Goal: Ask a question

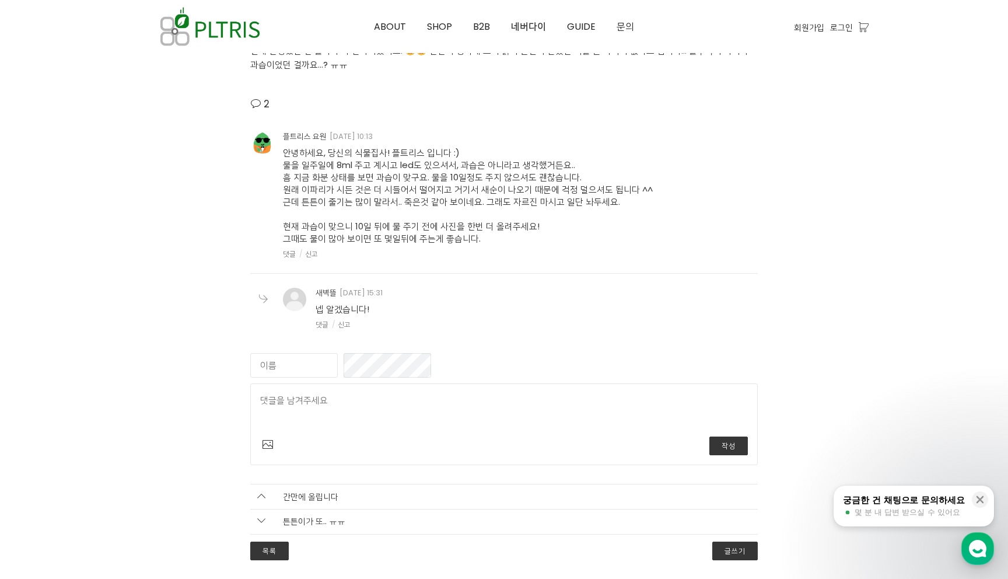
scroll to position [2361, 0]
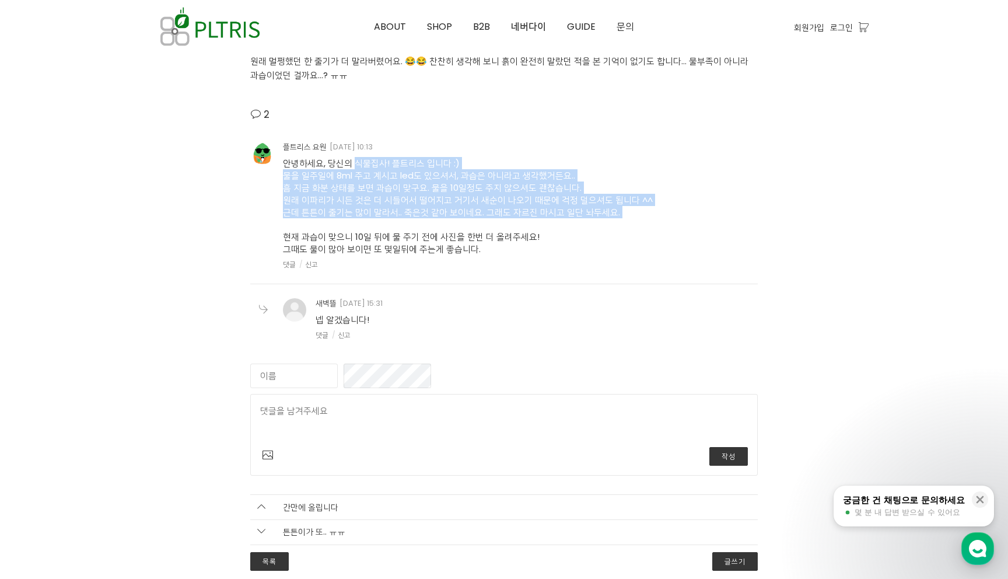
drag, startPoint x: 299, startPoint y: 165, endPoint x: 426, endPoint y: 222, distance: 139.7
click at [426, 222] on div "안녕하세요, 당신의 식물집사! 플트리스 입니다 :) 물을 일주일에 8ml 주고 계시고 led도 있으셔서, 과습은 아니라고 생각했거든요.. 흠 …" at bounding box center [468, 210] width 370 height 117
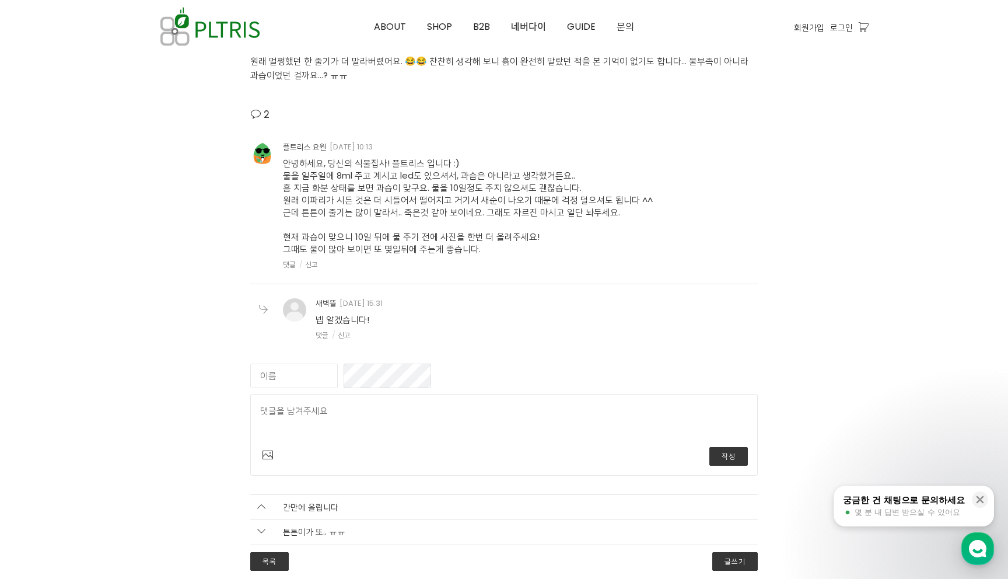
click at [437, 246] on span "안녕하세요, 당신의 식물집사! 플트리스 입니다 :) 물을 일주일에 8ml 주고 계시고 led도 있으셔서, 과습은 아니라고 생각했거든요.. 흠 …" at bounding box center [468, 206] width 370 height 98
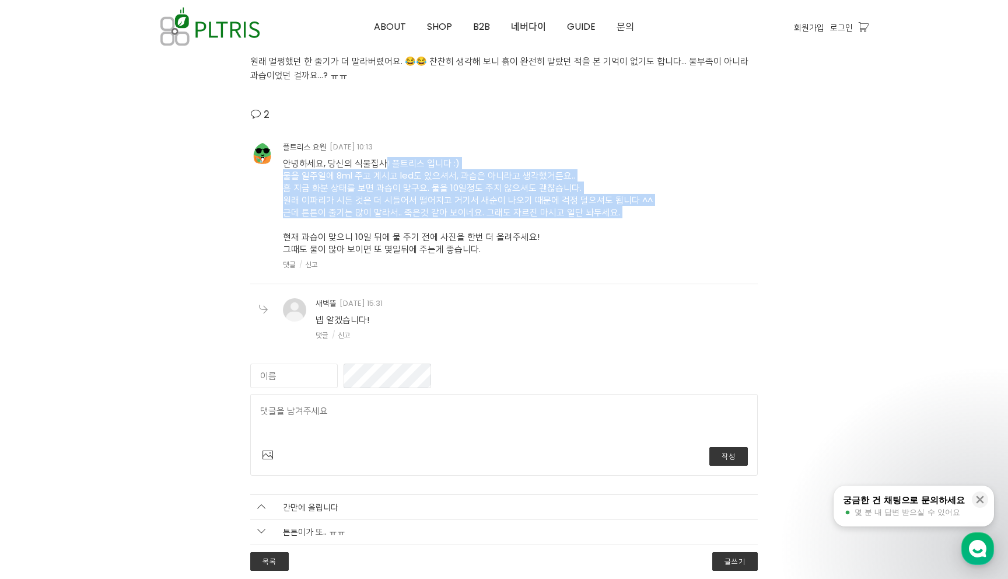
drag, startPoint x: 325, startPoint y: 167, endPoint x: 391, endPoint y: 229, distance: 90.4
click at [390, 228] on div "안녕하세요, 당신의 식물집사! 플트리스 입니다 :) 물을 일주일에 8ml 주고 계시고 led도 있으셔서, 과습은 아니라고 생각했거든요.. 흠 …" at bounding box center [468, 210] width 370 height 117
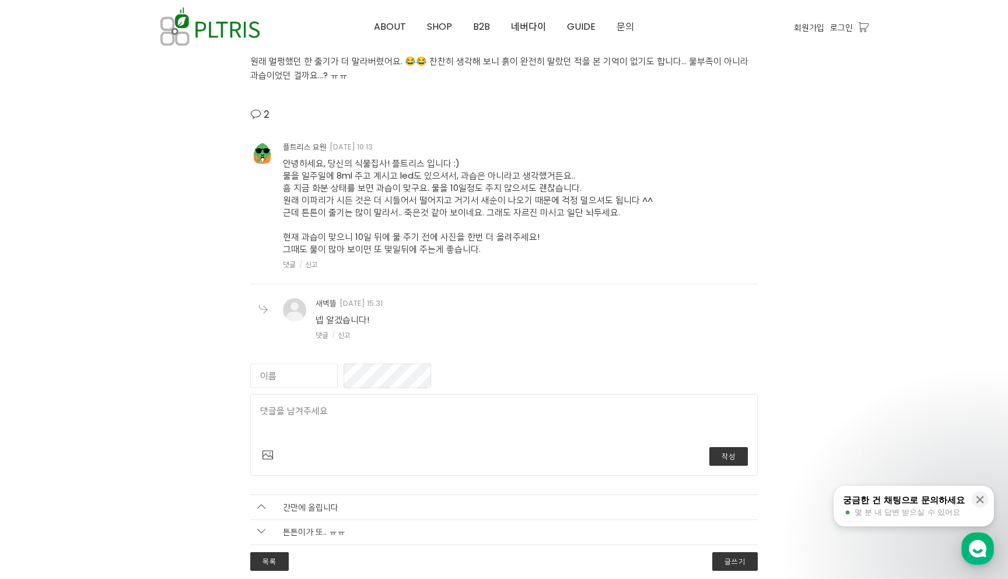
click at [396, 237] on span "안녕하세요, 당신의 식물집사! 플트리스 입니다 :) 물을 일주일에 8ml 주고 계시고 led도 있으셔서, 과습은 아니라고 생각했거든요.. 흠 …" at bounding box center [468, 206] width 370 height 98
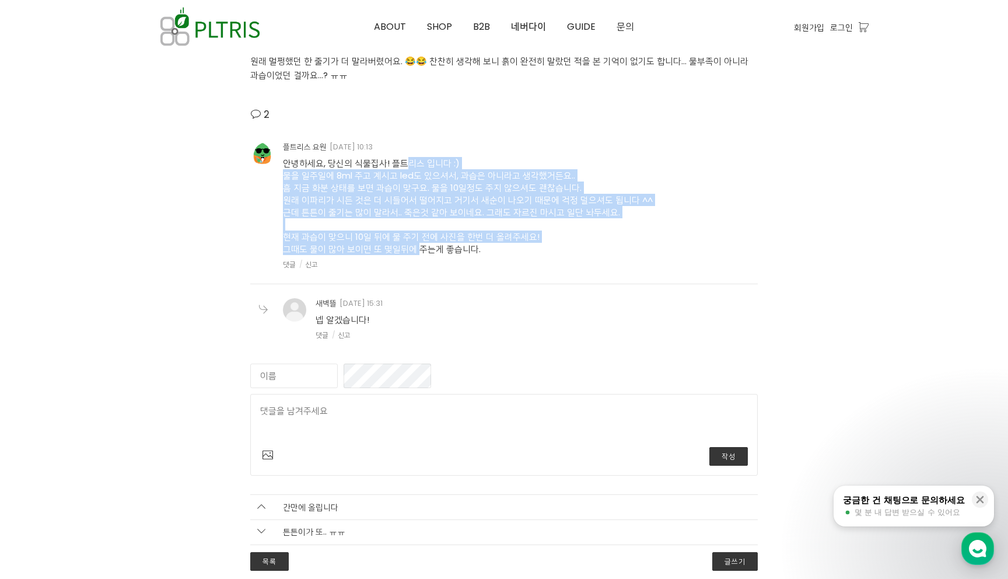
drag, startPoint x: 415, startPoint y: 246, endPoint x: 348, endPoint y: 167, distance: 103.5
click at [348, 167] on span "안녕하세요, 당신의 식물집사! 플트리스 입니다 :) 물을 일주일에 8ml 주고 계시고 led도 있으셔서, 과습은 아니라고 생각했거든요.. 흠 …" at bounding box center [468, 206] width 370 height 98
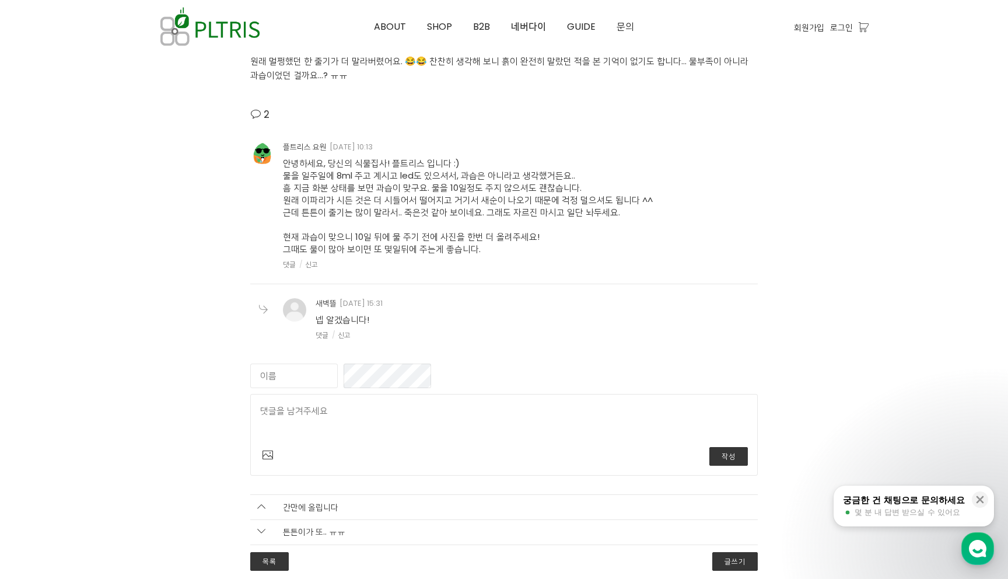
click at [362, 187] on span "안녕하세요, 당신의 식물집사! 플트리스 입니다 :) 물을 일주일에 8ml 주고 계시고 led도 있으셔서, 과습은 아니라고 생각했거든요.. 흠 …" at bounding box center [468, 206] width 370 height 98
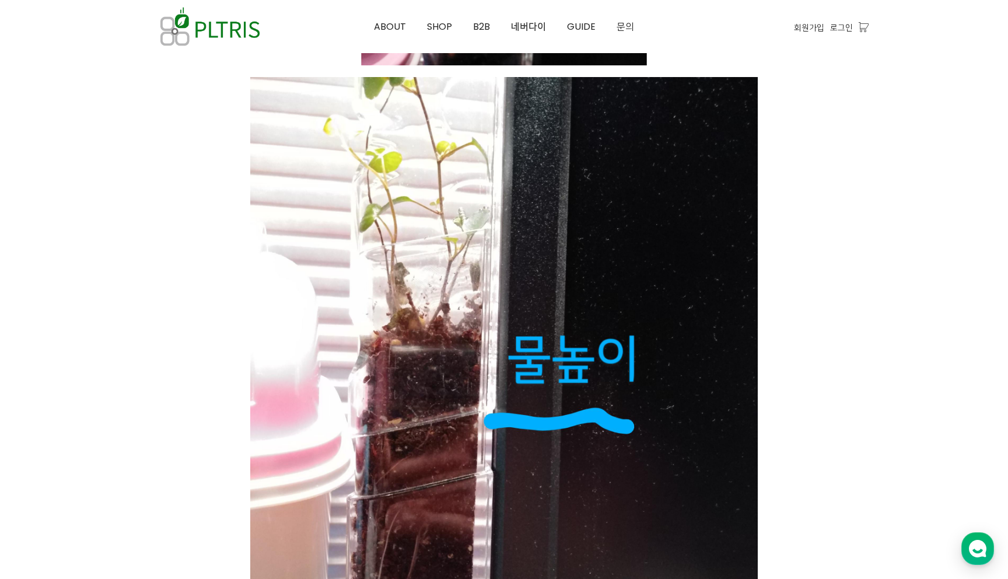
scroll to position [1624, 0]
